Goal: Information Seeking & Learning: Learn about a topic

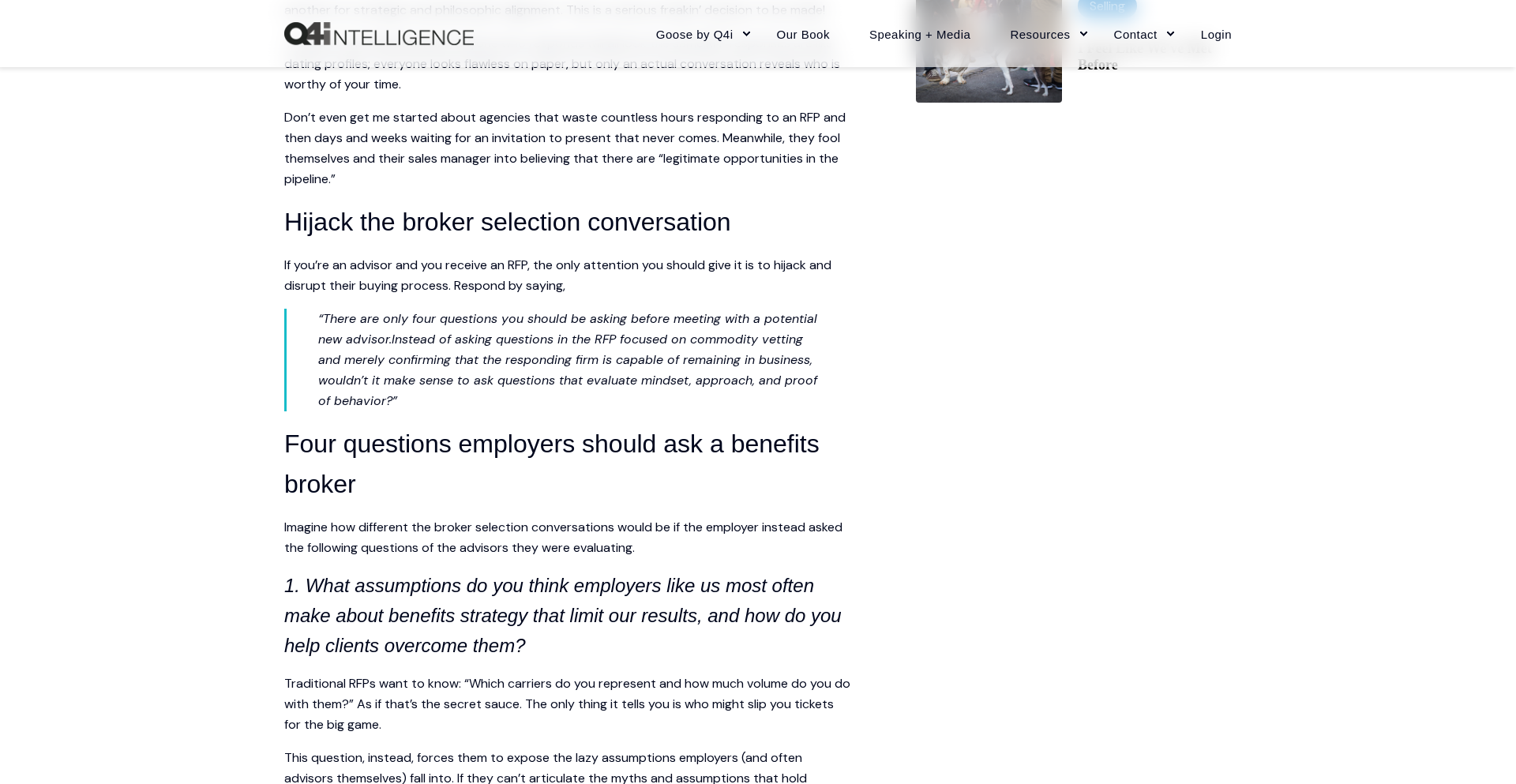
scroll to position [960, 0]
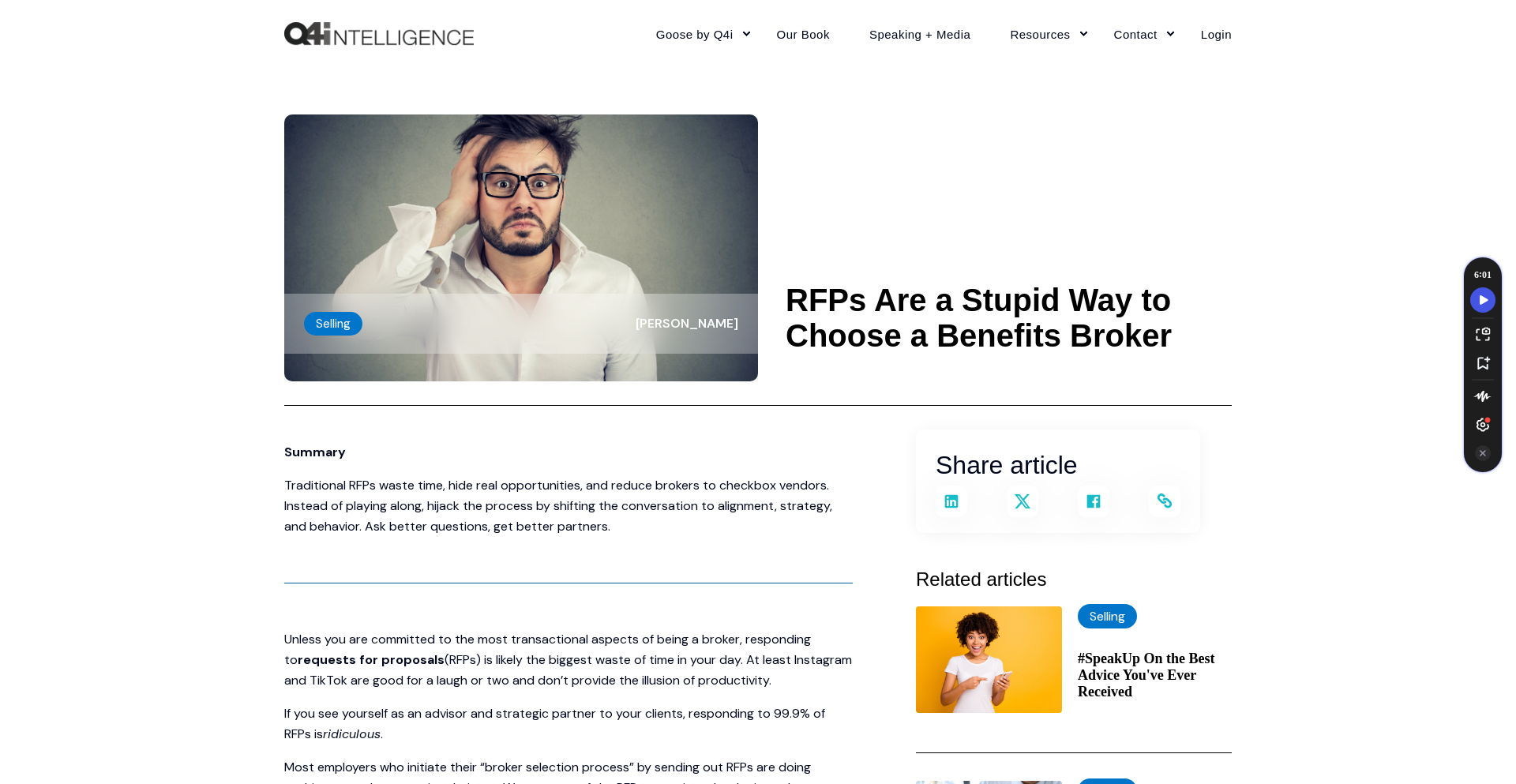
click at [1480, 296] on icon "Speechify play button" at bounding box center [1484, 299] width 8 height 9
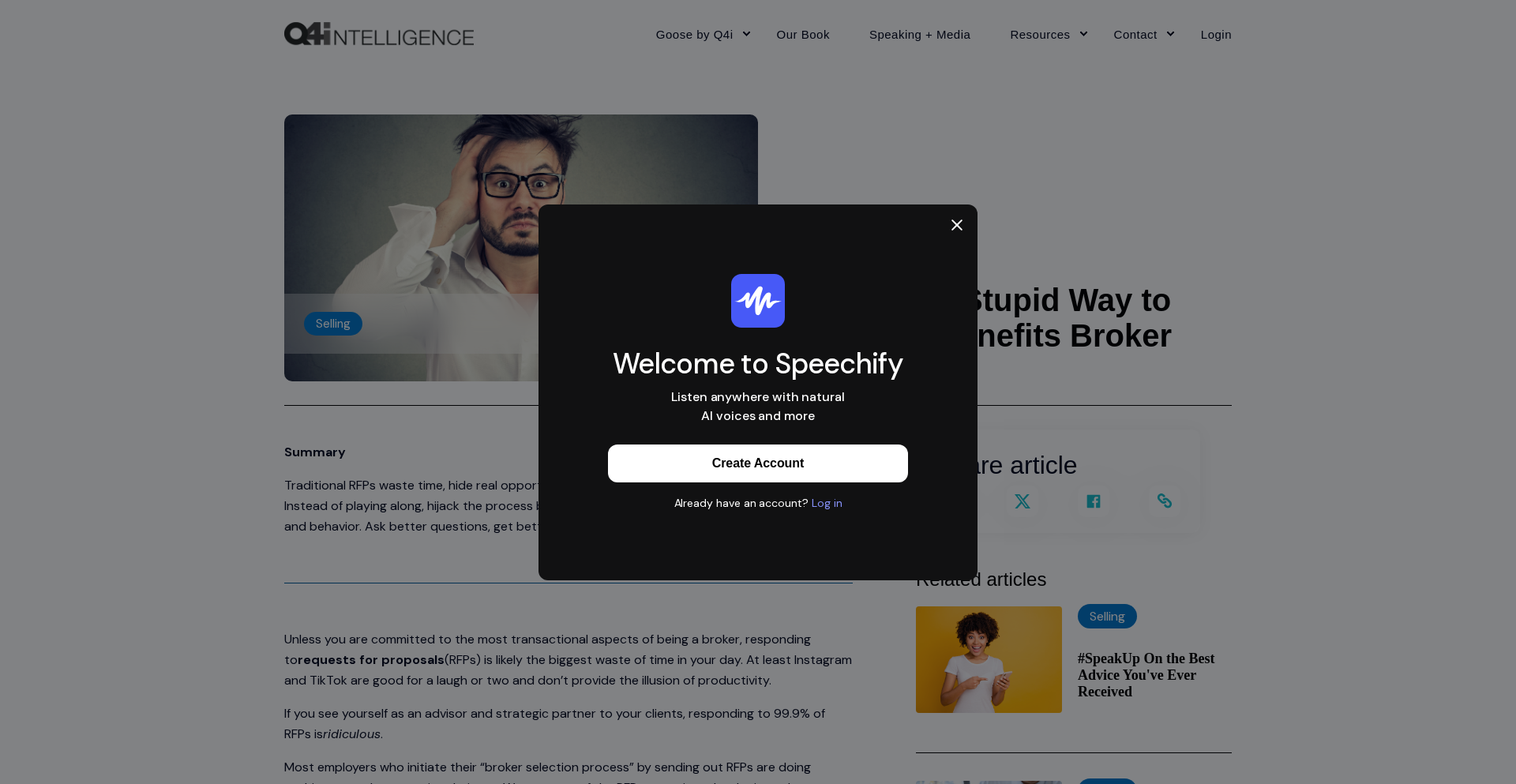
click at [957, 221] on icon at bounding box center [957, 225] width 16 height 16
click at [1483, 423] on icon "Speechify Side Player Settings" at bounding box center [1483, 424] width 12 height 13
click at [948, 222] on div at bounding box center [957, 228] width 41 height 47
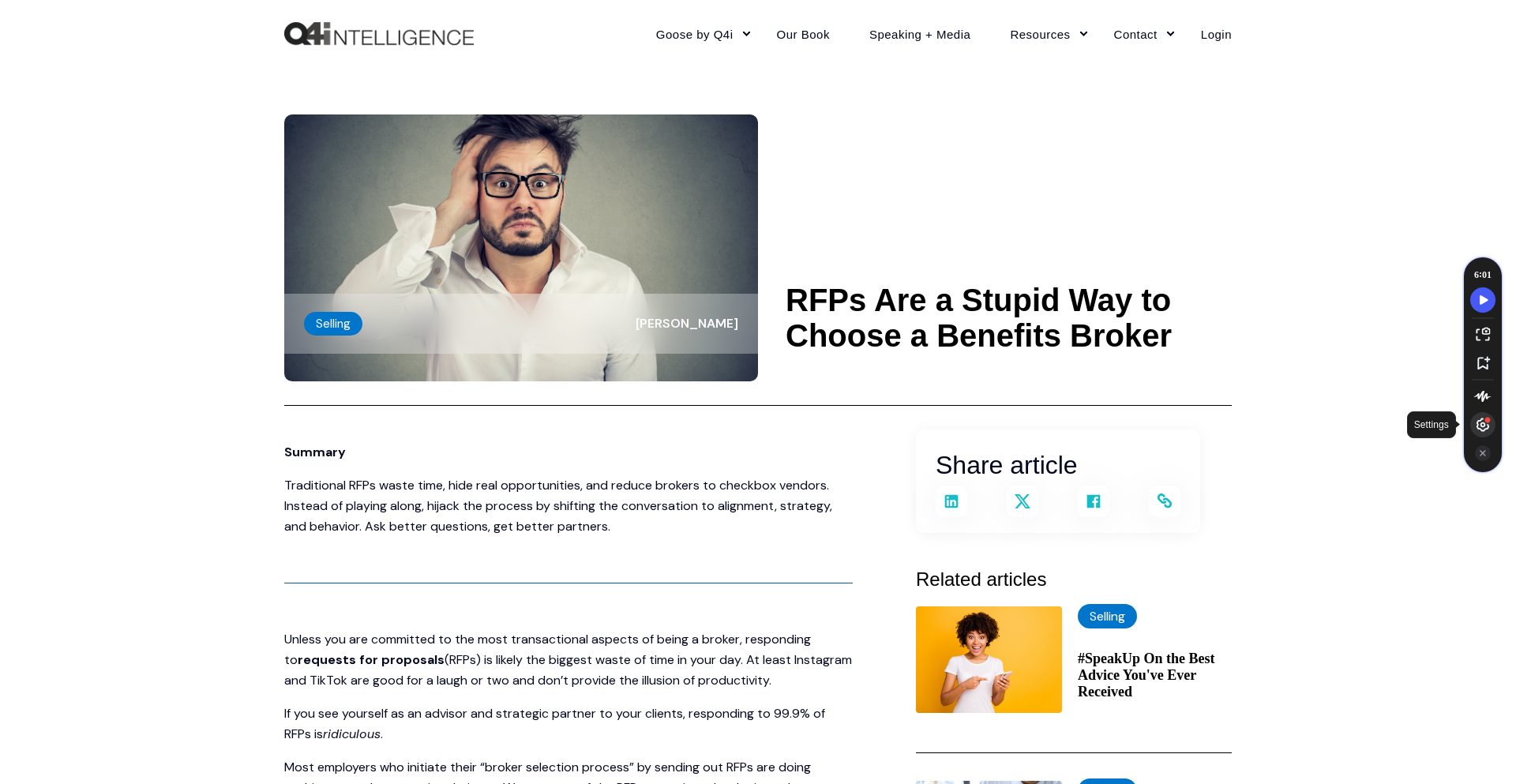
click at [1486, 418] on icon "Speechify Side Player Settings" at bounding box center [1488, 419] width 6 height 6
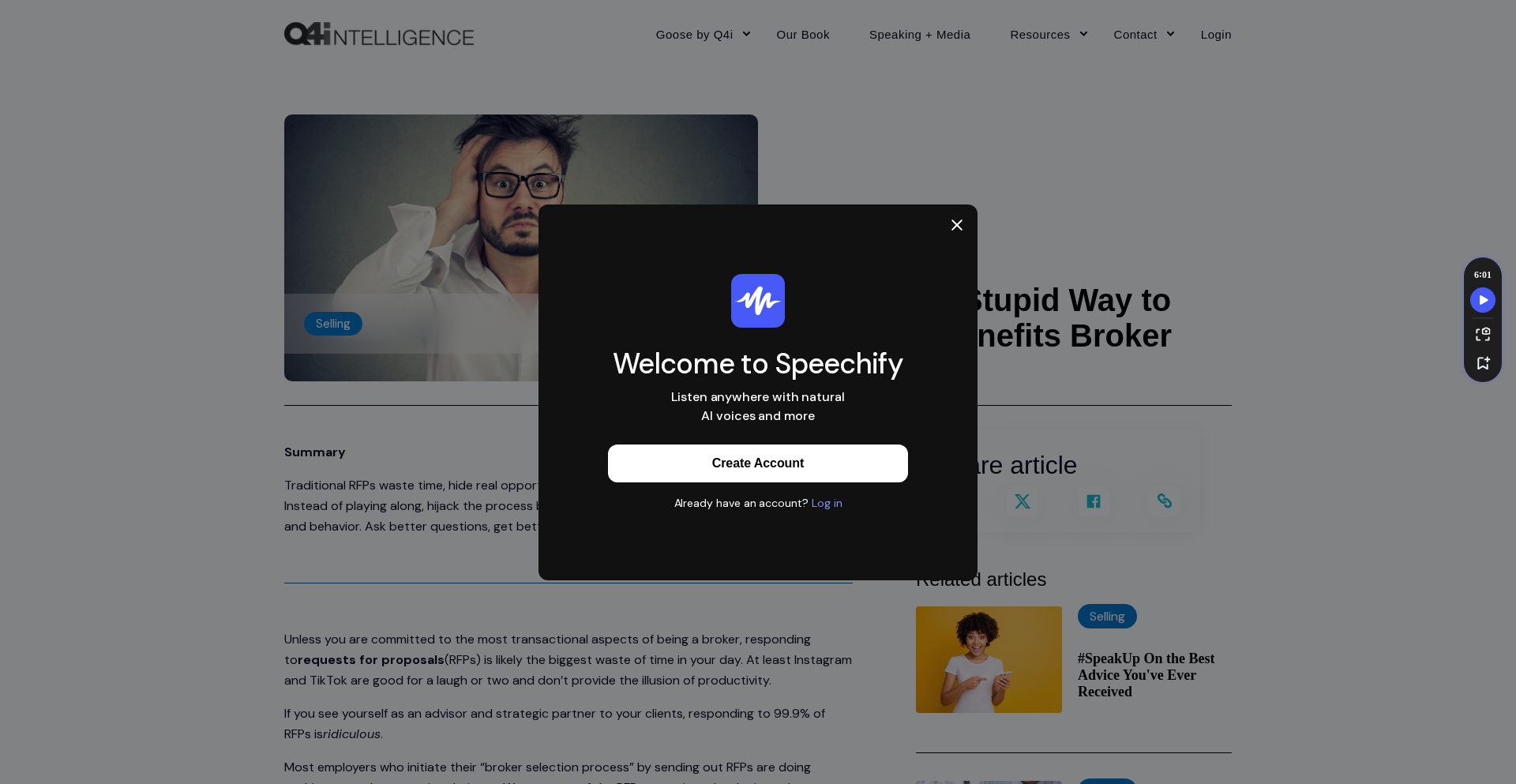
click at [819, 496] on div "Log in" at bounding box center [826, 502] width 31 height 16
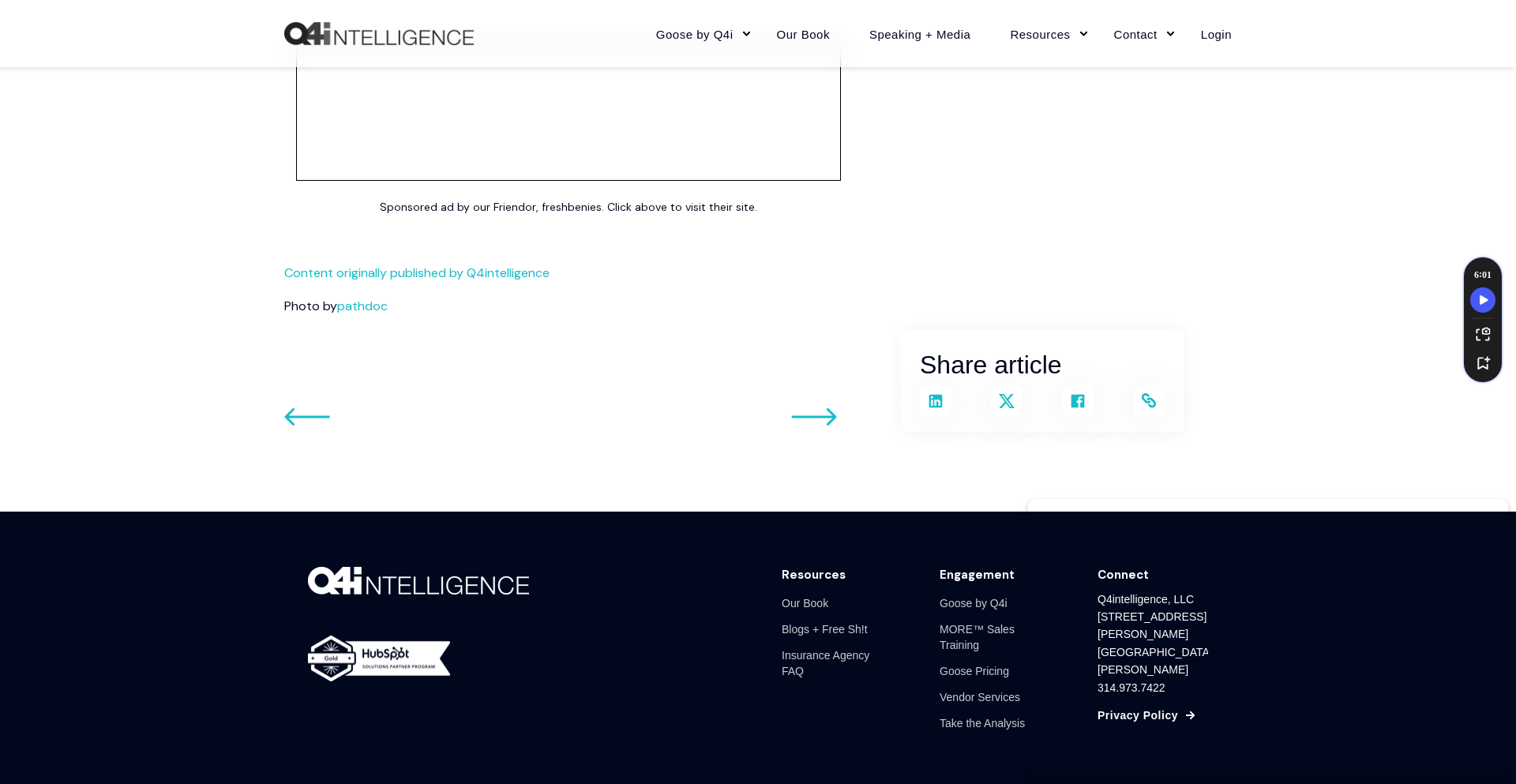
scroll to position [3685, 0]
